Goal: Task Accomplishment & Management: Use online tool/utility

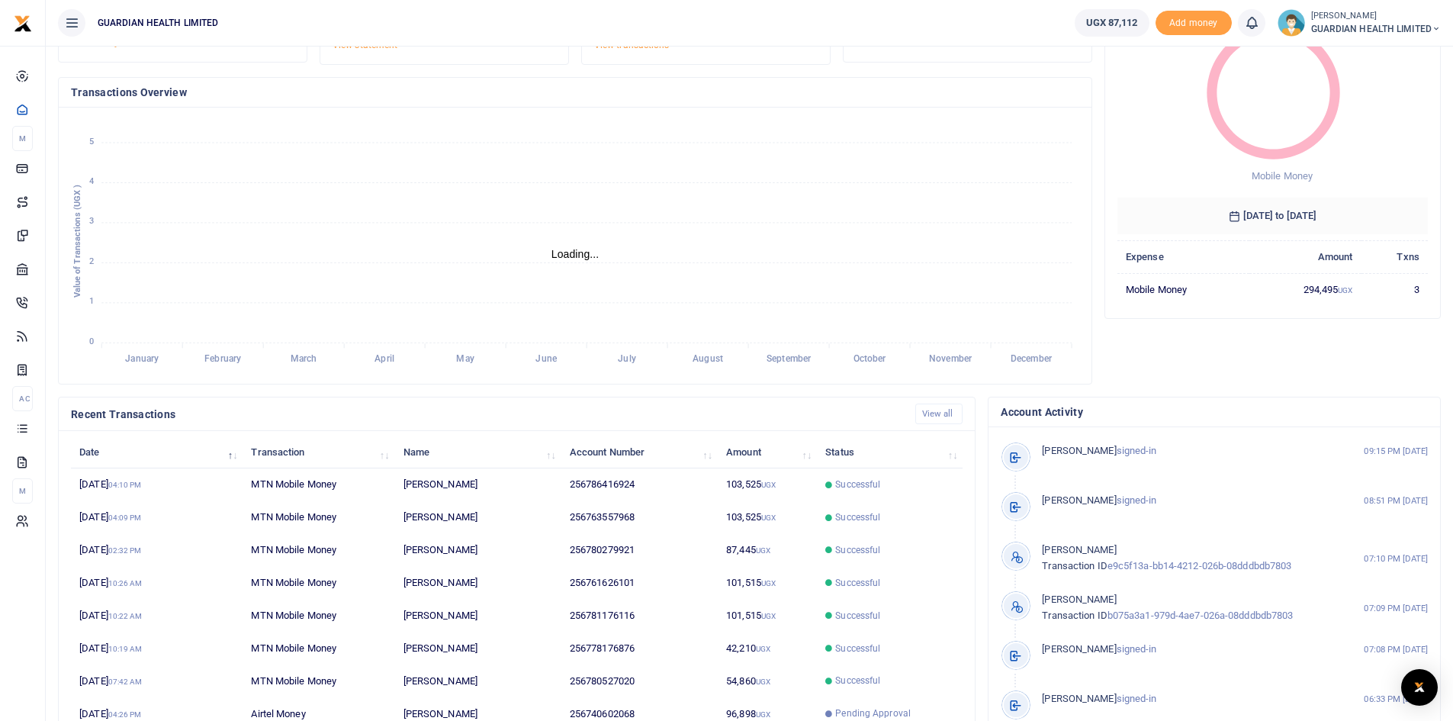
scroll to position [191, 0]
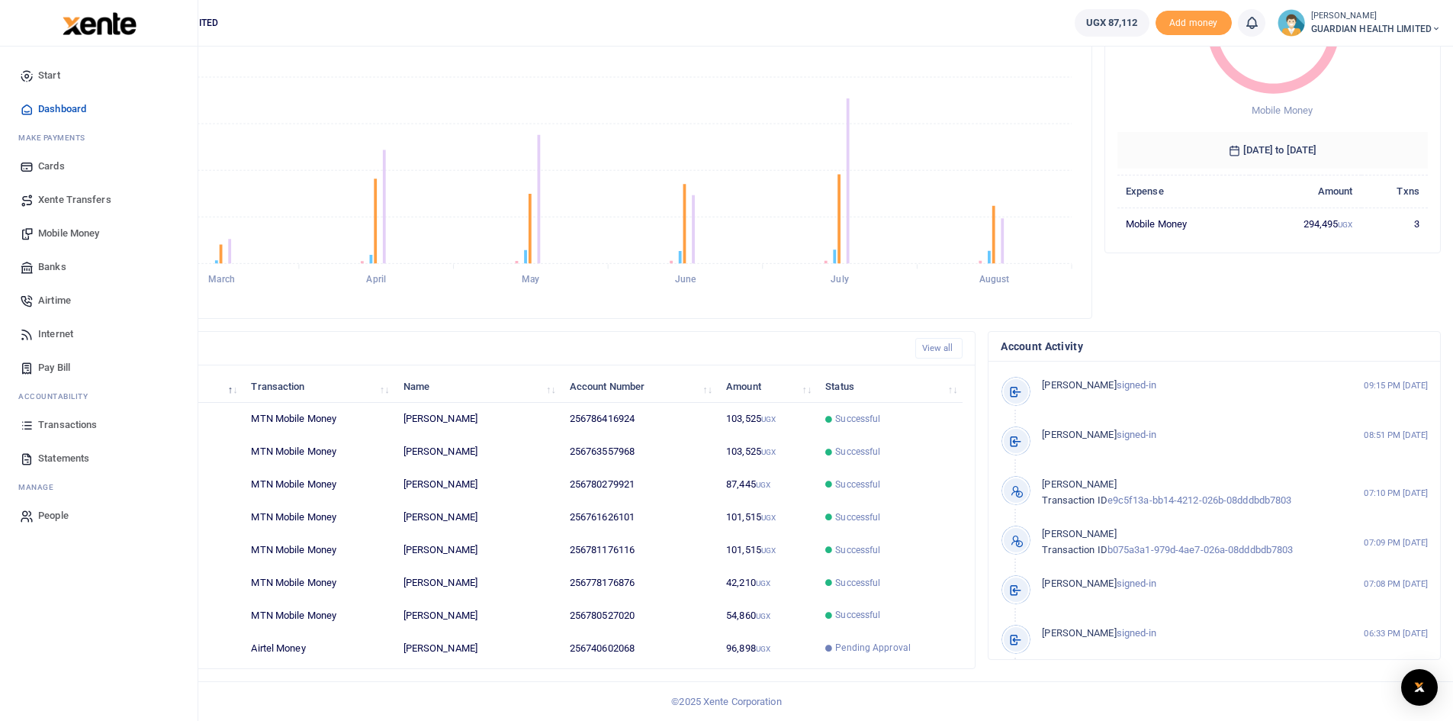
click at [74, 420] on span "Transactions" at bounding box center [67, 424] width 59 height 15
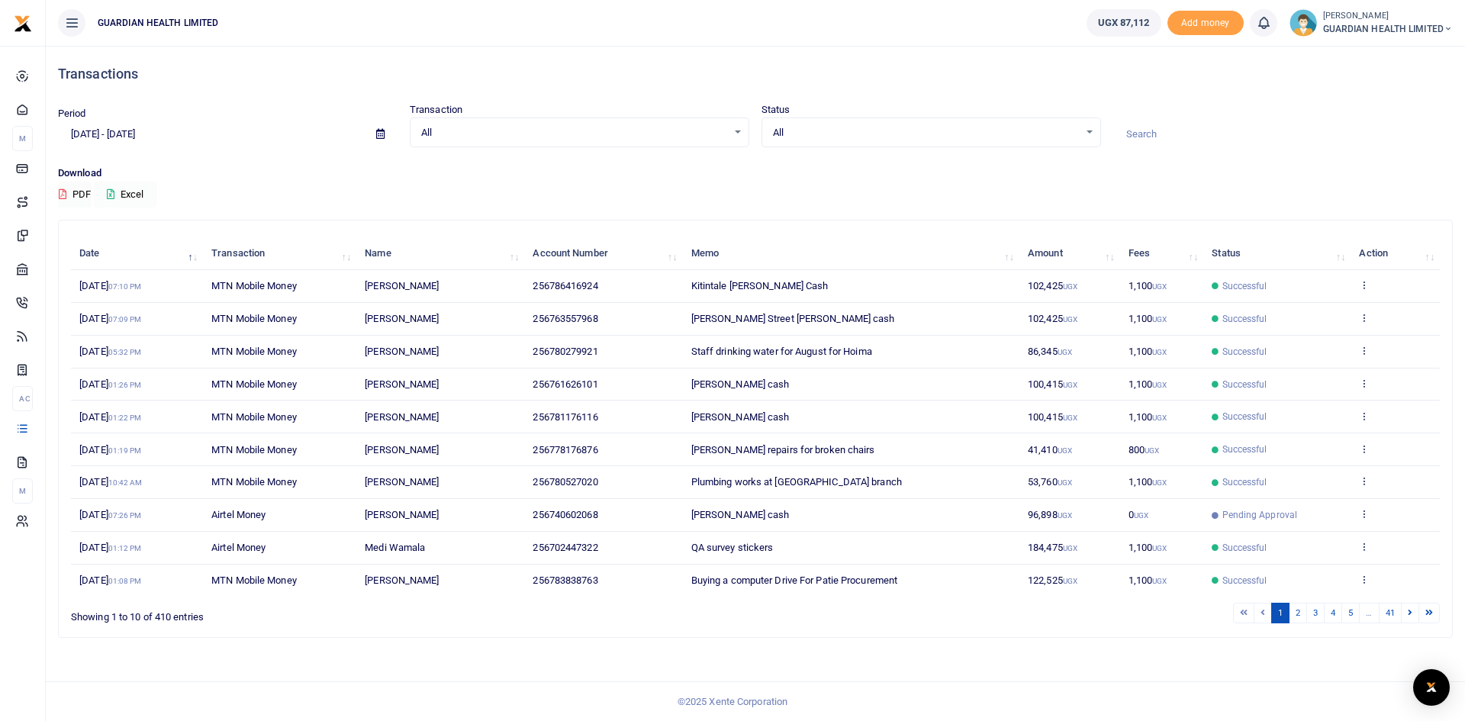
click at [144, 192] on button "Excel" at bounding box center [125, 195] width 63 height 26
